Goal: Transaction & Acquisition: Purchase product/service

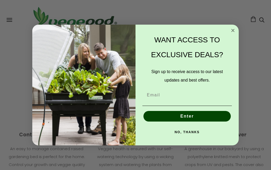
scroll to position [0, 84]
click at [235, 33] on circle "Close dialog" at bounding box center [233, 30] width 6 height 6
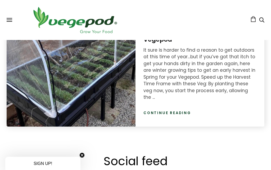
scroll to position [0, 253]
click at [176, 110] on link "Continue reading" at bounding box center [167, 112] width 48 height 5
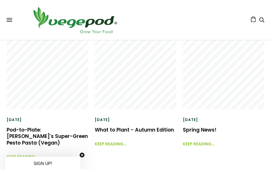
scroll to position [1298, 0]
click at [125, 137] on link "Keep reading..." at bounding box center [111, 141] width 32 height 11
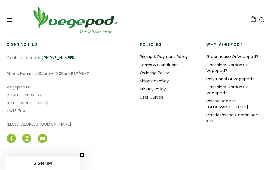
scroll to position [909, 0]
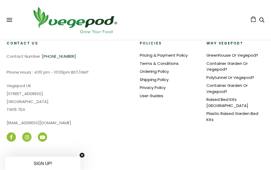
click at [155, 96] on link "User Guides" at bounding box center [152, 96] width 24 height 6
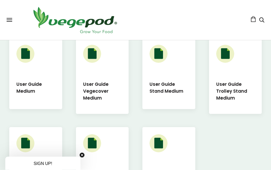
scroll to position [254, 0]
click at [96, 100] on h5 "User Guide Vegecover Medium" at bounding box center [102, 91] width 39 height 21
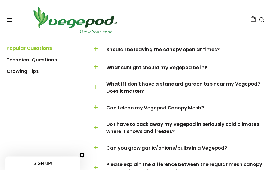
scroll to position [213, 0]
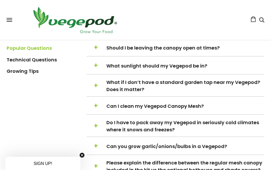
click at [180, 130] on span "Do I have to pack away my Vegepod in seriously cold climates where it snows and…" at bounding box center [184, 126] width 157 height 14
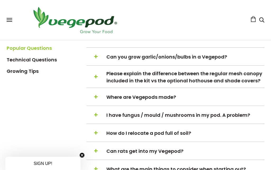
scroll to position [417, 0]
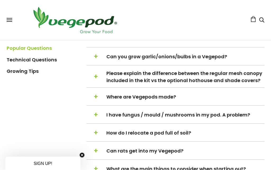
click at [95, 80] on span "+" at bounding box center [96, 77] width 4 height 10
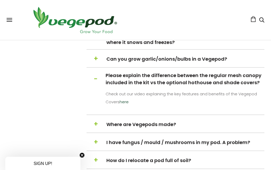
scroll to position [300, 0]
click at [125, 104] on link "here" at bounding box center [123, 102] width 9 height 6
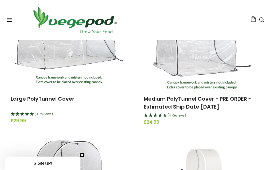
scroll to position [198, 0]
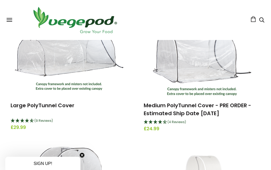
click at [208, 69] on img at bounding box center [202, 62] width 98 height 66
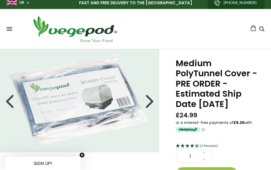
scroll to position [3, 0]
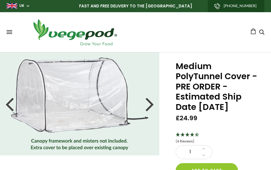
click at [205, 163] on button "Add to cart" at bounding box center [206, 170] width 62 height 14
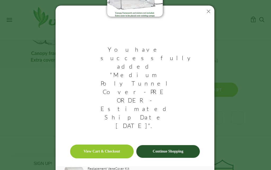
scroll to position [24, 0]
click at [118, 144] on link "View Cart & Checkout" at bounding box center [101, 151] width 63 height 14
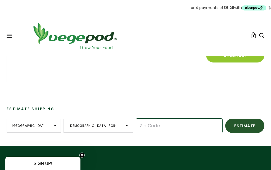
click at [137, 130] on input "Zip Code" at bounding box center [179, 125] width 87 height 15
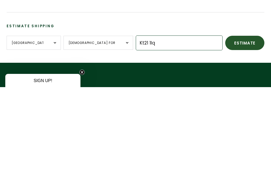
type input "Kt21 1lq"
click at [228, 118] on button "Estimate" at bounding box center [244, 125] width 39 height 14
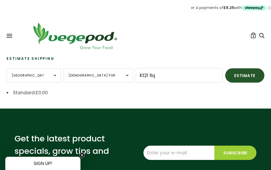
scroll to position [184, 0]
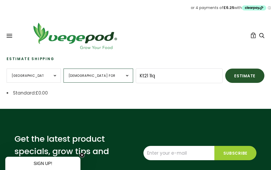
click at [113, 74] on select "British Forces England Northern Ireland Scotland Wales" at bounding box center [97, 75] width 69 height 14
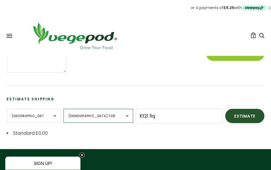
scroll to position [142, 0]
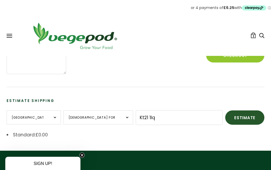
click at [251, 37] on link "1" at bounding box center [253, 35] width 6 height 6
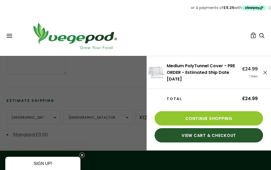
click at [211, 136] on link "View Cart & Checkout" at bounding box center [208, 135] width 108 height 14
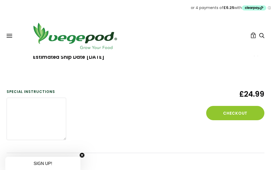
scroll to position [76, 0]
click at [243, 116] on button "Checkout" at bounding box center [235, 113] width 58 height 14
